Goal: Find specific page/section: Find specific page/section

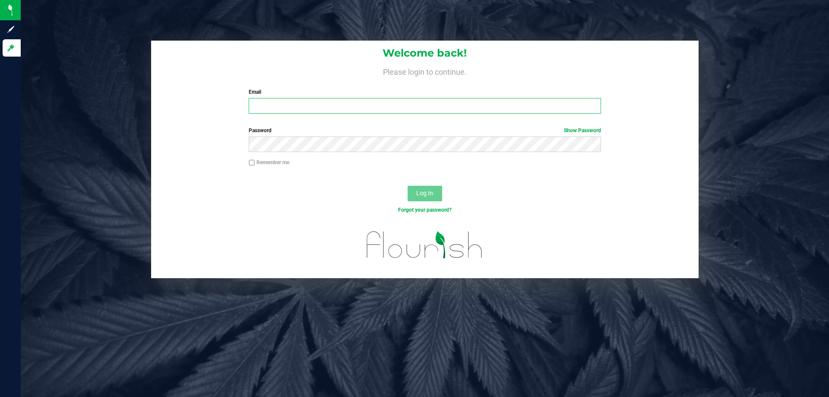
click at [308, 103] on input "Email" at bounding box center [425, 106] width 352 height 16
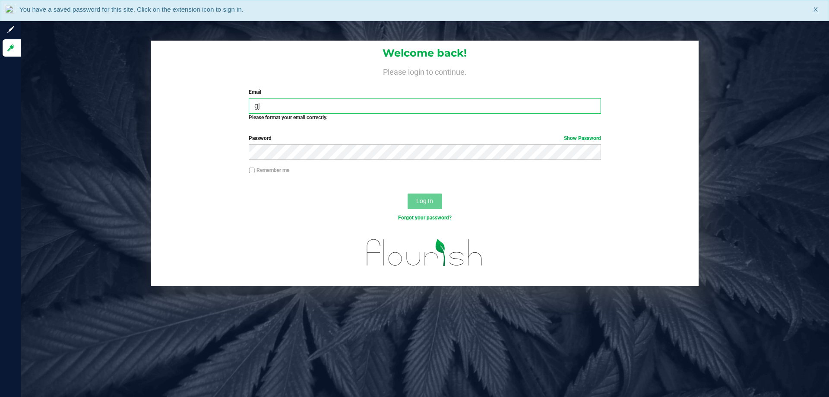
type input "g"
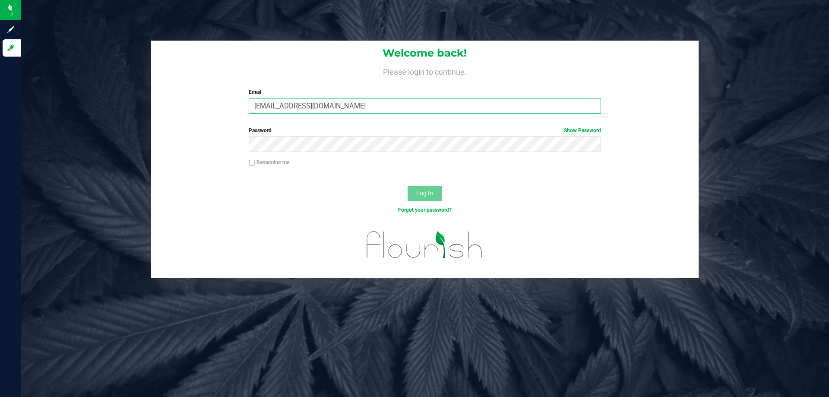
type input "[EMAIL_ADDRESS][DOMAIN_NAME]"
click at [408, 186] on button "Log In" at bounding box center [425, 194] width 35 height 16
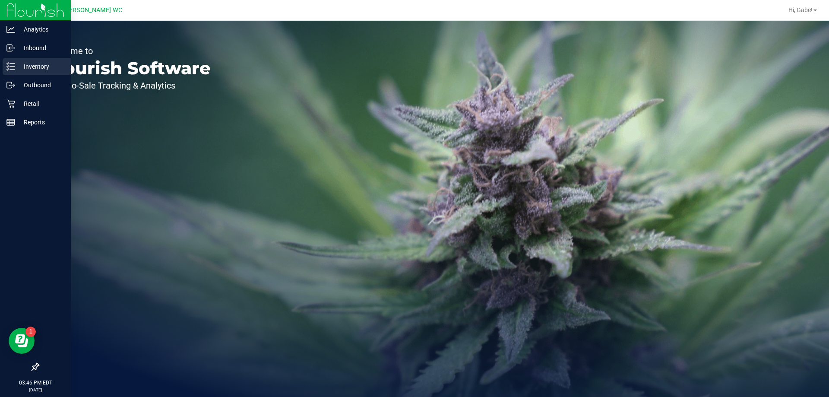
click at [37, 65] on p "Inventory" at bounding box center [41, 66] width 52 height 10
